Goal: Transaction & Acquisition: Purchase product/service

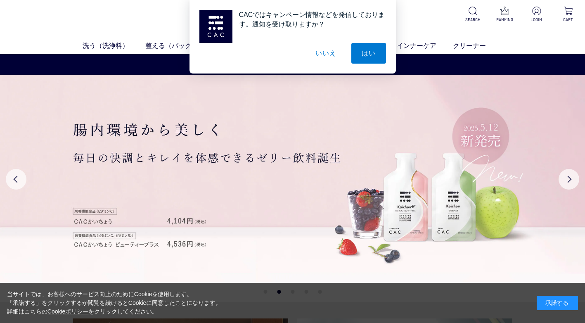
click at [331, 55] on button "いいえ" at bounding box center [325, 53] width 41 height 21
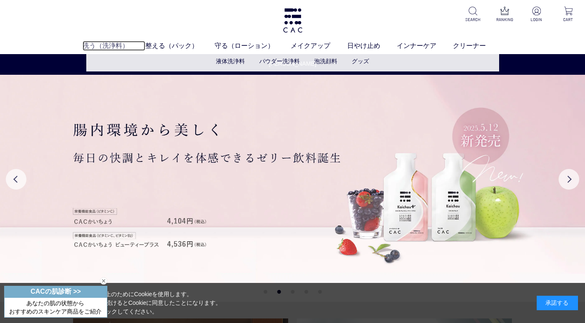
click at [111, 45] on link "洗う（洗浄料）" at bounding box center [114, 46] width 63 height 10
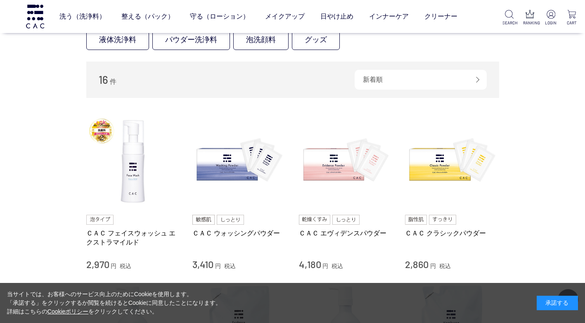
scroll to position [124, 0]
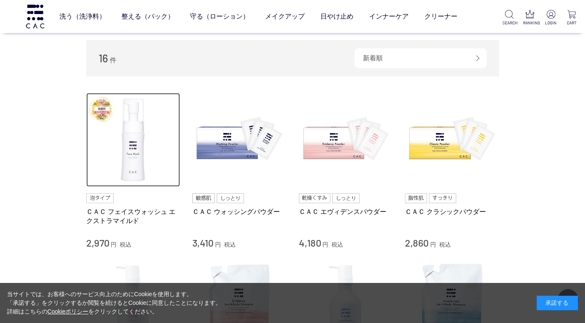
click at [135, 161] on img at bounding box center [133, 140] width 94 height 94
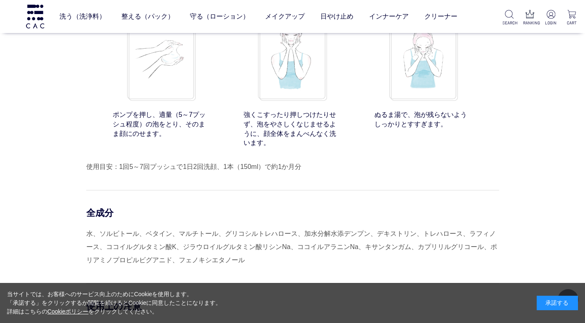
scroll to position [6445, 0]
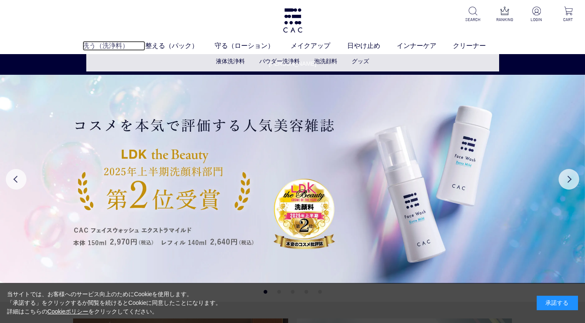
click at [110, 43] on link "洗う（洗浄料）" at bounding box center [114, 46] width 63 height 10
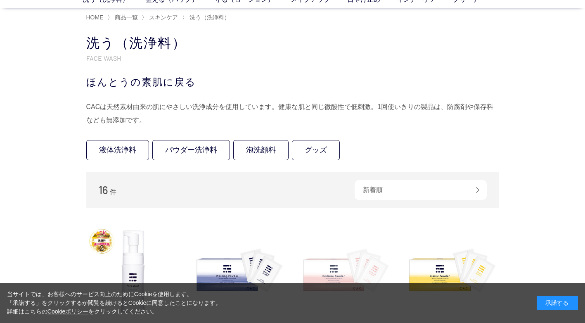
scroll to position [124, 0]
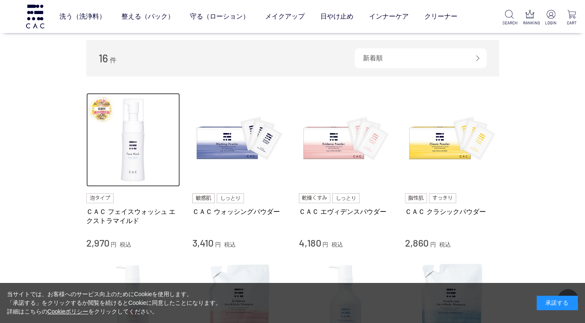
click at [131, 150] on img at bounding box center [133, 140] width 94 height 94
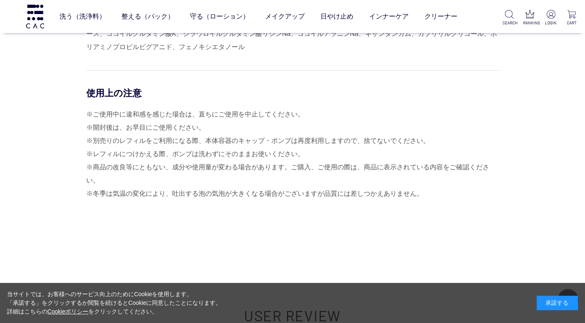
scroll to position [6487, 0]
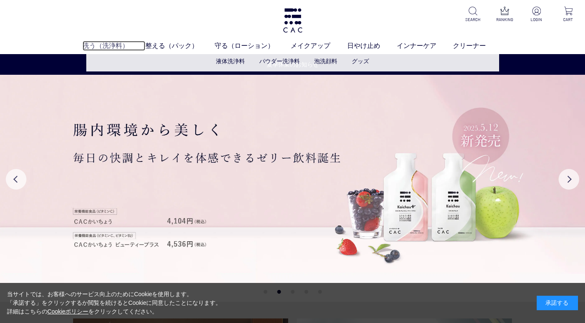
click at [107, 43] on link "洗う（洗浄料）" at bounding box center [114, 46] width 63 height 10
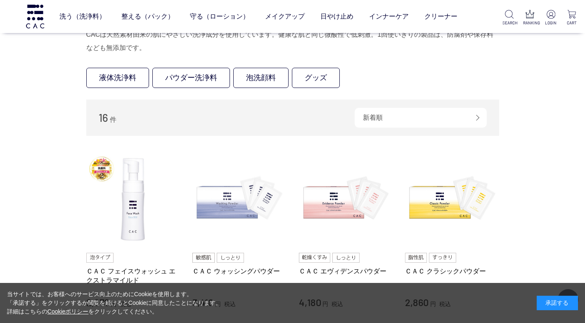
scroll to position [124, 0]
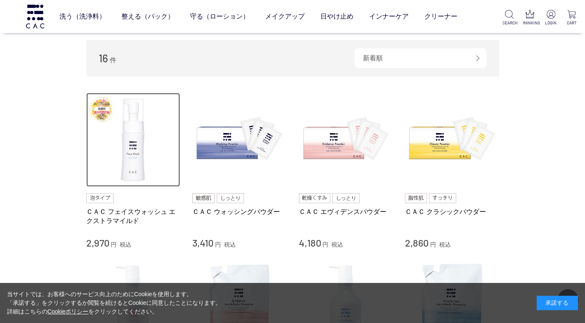
click at [131, 165] on img at bounding box center [133, 140] width 94 height 94
